Goal: Task Accomplishment & Management: Manage account settings

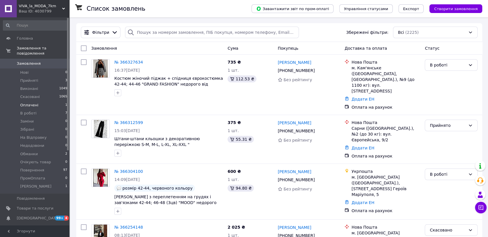
click at [40, 101] on li "Оплачені 1" at bounding box center [35, 105] width 71 height 8
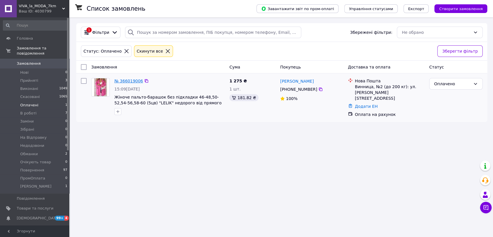
click at [130, 81] on link "№ 366019006" at bounding box center [128, 80] width 29 height 5
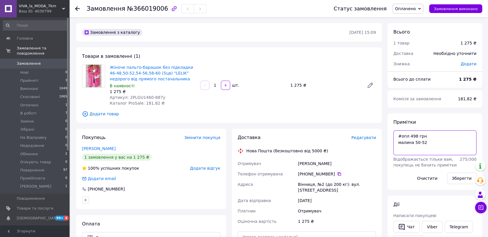
drag, startPoint x: 421, startPoint y: 145, endPoint x: 396, endPoint y: 137, distance: 26.8
click at [396, 137] on textarea "#опл 498 грн малина 50-52" at bounding box center [434, 142] width 83 height 25
drag, startPoint x: 128, startPoint y: 98, endPoint x: 173, endPoint y: 96, distance: 45.7
click at [173, 96] on div "Артикул: 2PLGU1460-887y" at bounding box center [153, 97] width 86 height 6
copy span "2PLGU1460-887y"
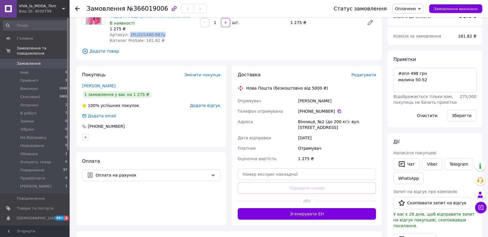
scroll to position [64, 0]
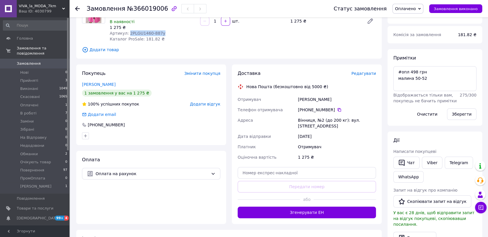
drag, startPoint x: 316, startPoint y: 99, endPoint x: 300, endPoint y: 99, distance: 16.7
click at [300, 99] on div "Побережнюк Светлана" at bounding box center [337, 99] width 80 height 10
click at [298, 99] on div "Побережнюк Светлана" at bounding box center [337, 99] width 80 height 10
drag, startPoint x: 294, startPoint y: 100, endPoint x: 357, endPoint y: 102, distance: 62.4
click at [357, 102] on div "Отримувач Побережнюк Светлана Телефон отримувача +380 67 253 85 66   Адреса Він…" at bounding box center [306, 128] width 141 height 68
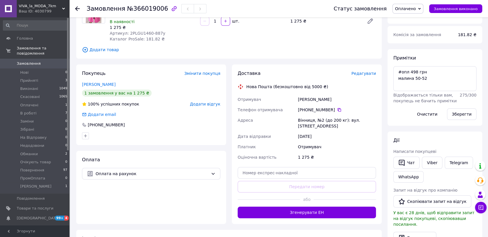
copy div "Отримувач Побережнюк Светлана"
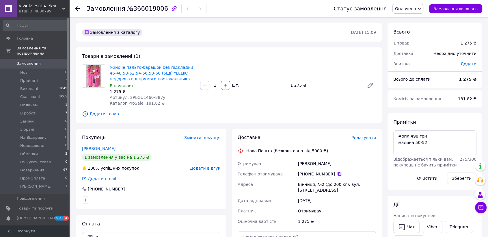
click at [337, 174] on icon at bounding box center [339, 173] width 5 height 5
click at [405, 9] on span "Оплачено" at bounding box center [405, 8] width 21 height 5
click at [411, 44] on li "В роботі" at bounding box center [410, 46] width 37 height 9
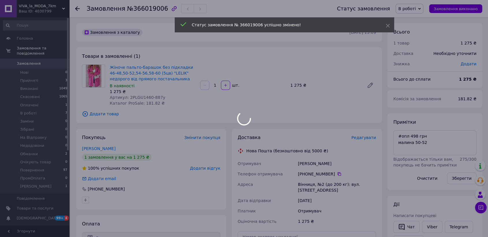
click at [317, 185] on div at bounding box center [244, 118] width 488 height 237
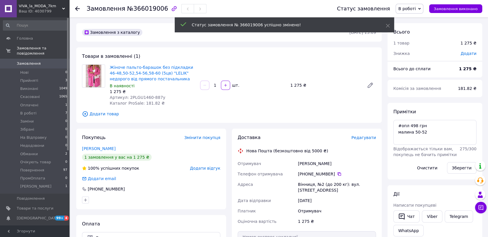
click at [308, 185] on div "Вінниця, №2 (до 200 кг): вул. Липовецька, 6а" at bounding box center [337, 187] width 80 height 16
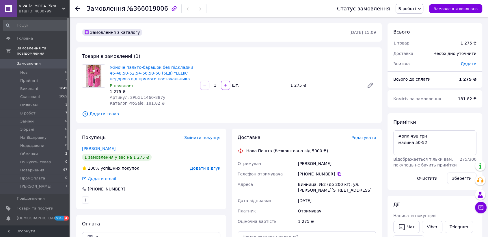
click at [44, 61] on span "Замовлення" at bounding box center [35, 63] width 37 height 5
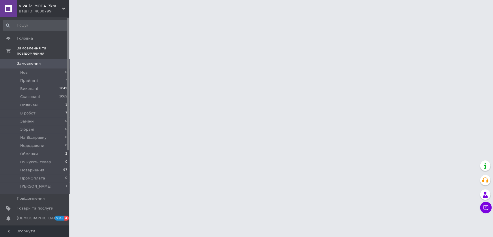
click at [44, 61] on span "Замовлення" at bounding box center [35, 63] width 37 height 5
